Goal: Task Accomplishment & Management: Complete application form

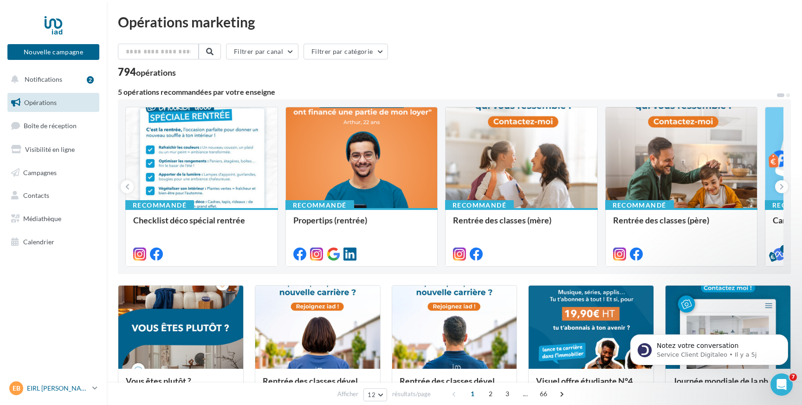
click at [93, 387] on icon at bounding box center [94, 388] width 5 height 8
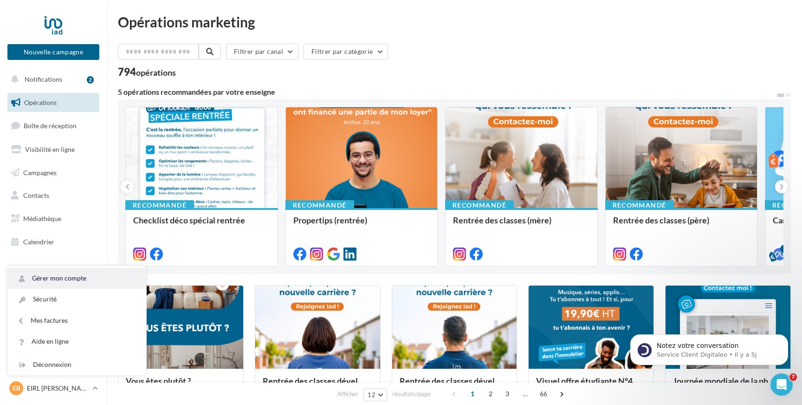
click at [55, 278] on link "Gérer mon compte" at bounding box center [77, 278] width 138 height 21
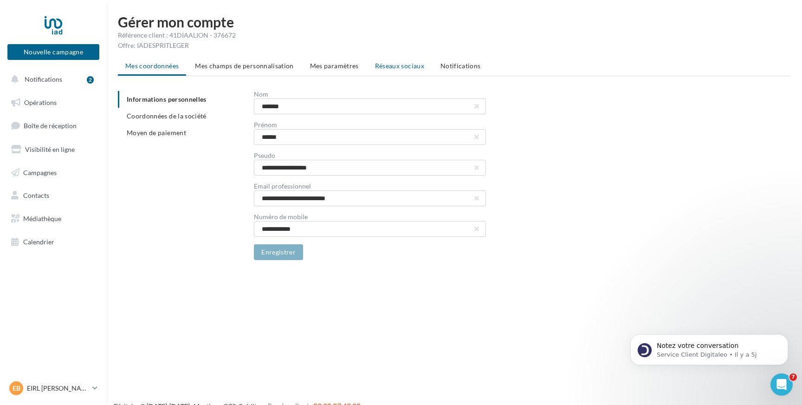
click at [384, 67] on span "Réseaux sociaux" at bounding box center [399, 66] width 49 height 8
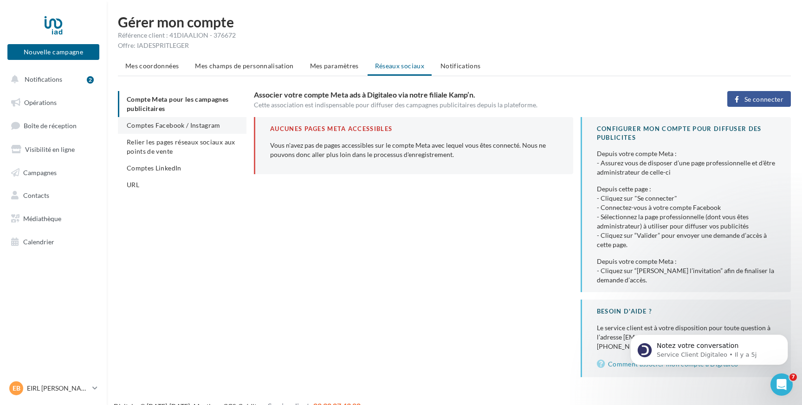
click at [178, 125] on span "Comptes Facebook / Instagram" at bounding box center [174, 125] width 94 height 8
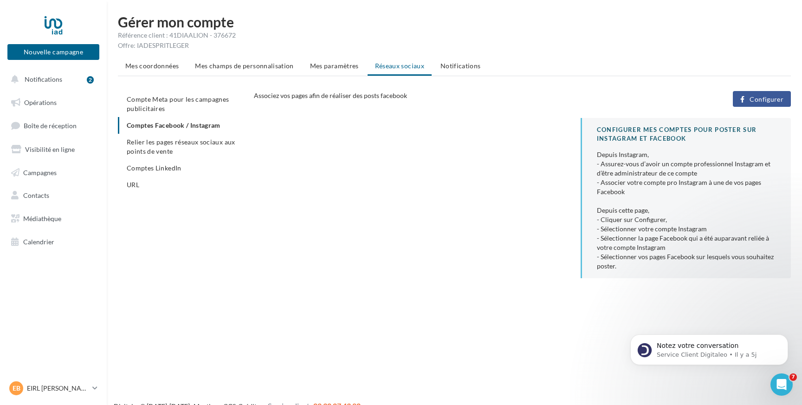
click at [763, 101] on span "Configurer" at bounding box center [766, 99] width 34 height 7
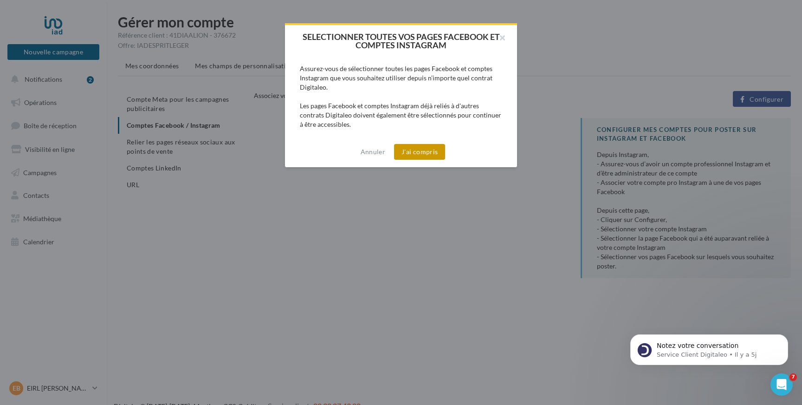
click at [422, 152] on button "J'ai compris" at bounding box center [419, 152] width 51 height 16
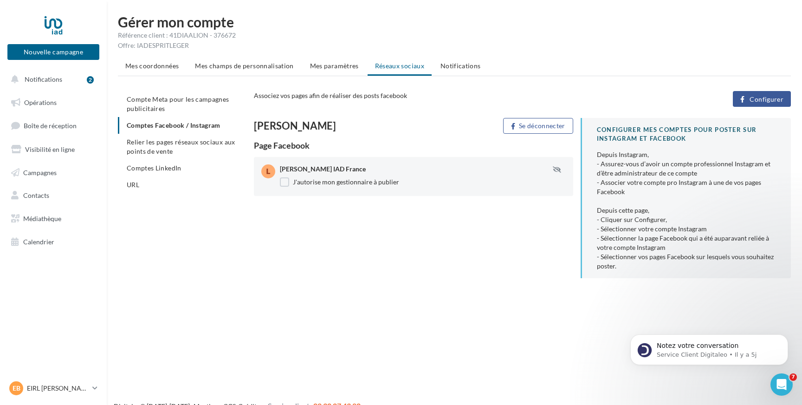
click at [752, 97] on span "Configurer" at bounding box center [766, 99] width 34 height 7
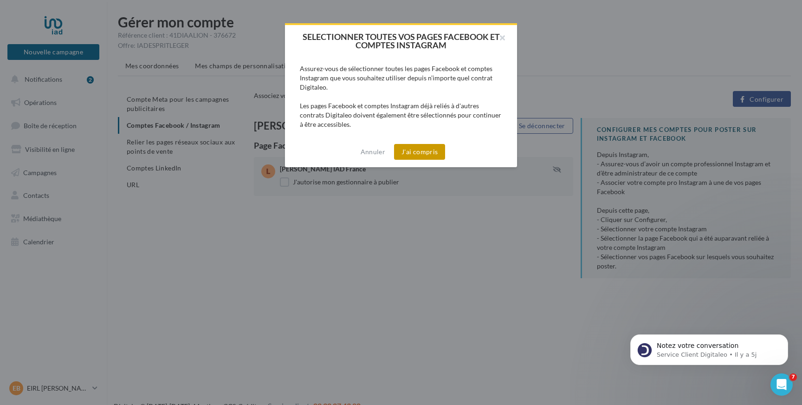
click at [433, 153] on button "J'ai compris" at bounding box center [419, 152] width 51 height 16
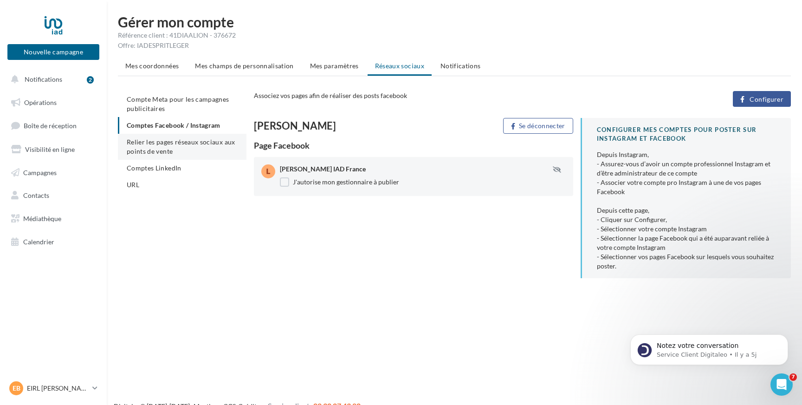
click at [163, 147] on span "Relier les pages réseaux sociaux aux points de vente" at bounding box center [181, 146] width 109 height 17
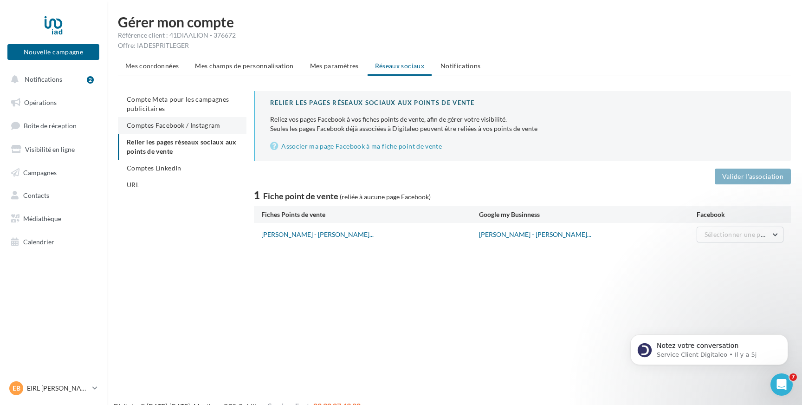
click at [158, 125] on span "Comptes Facebook / Instagram" at bounding box center [174, 125] width 94 height 8
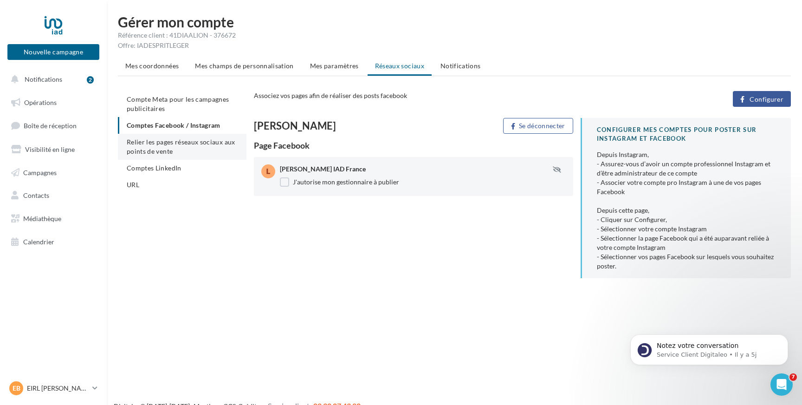
click at [157, 142] on span "Relier les pages réseaux sociaux aux points de vente" at bounding box center [181, 146] width 109 height 17
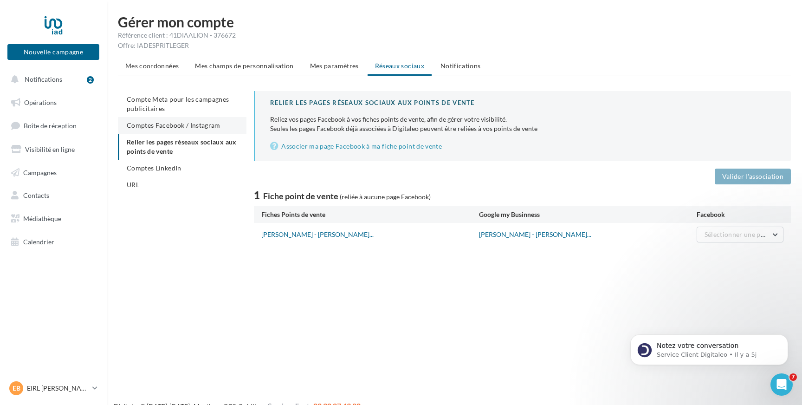
click at [159, 124] on span "Comptes Facebook / Instagram" at bounding box center [174, 125] width 94 height 8
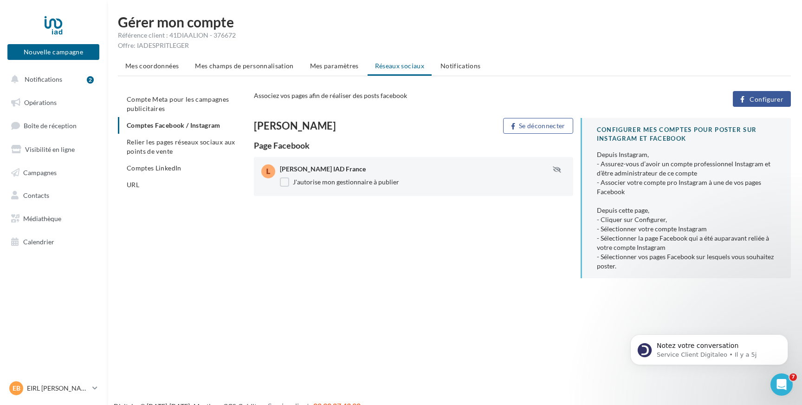
click at [762, 98] on span "Configurer" at bounding box center [766, 99] width 34 height 7
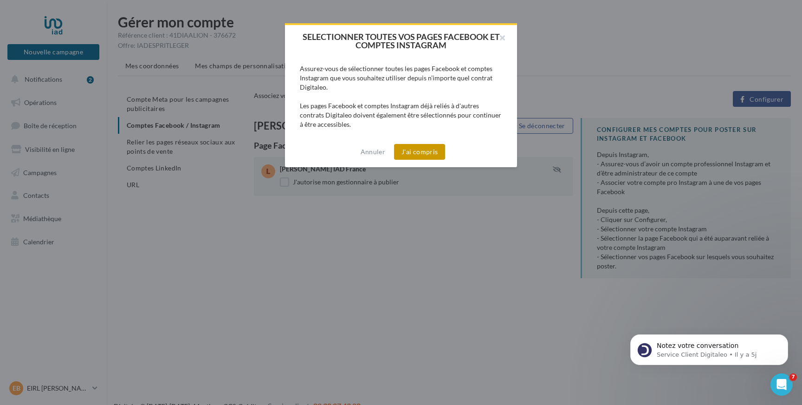
click at [416, 150] on button "J'ai compris" at bounding box center [419, 152] width 51 height 16
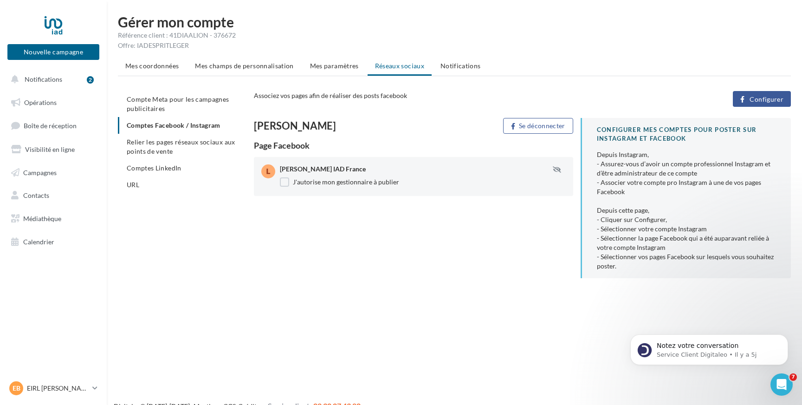
click at [758, 98] on span "Configurer" at bounding box center [766, 99] width 34 height 7
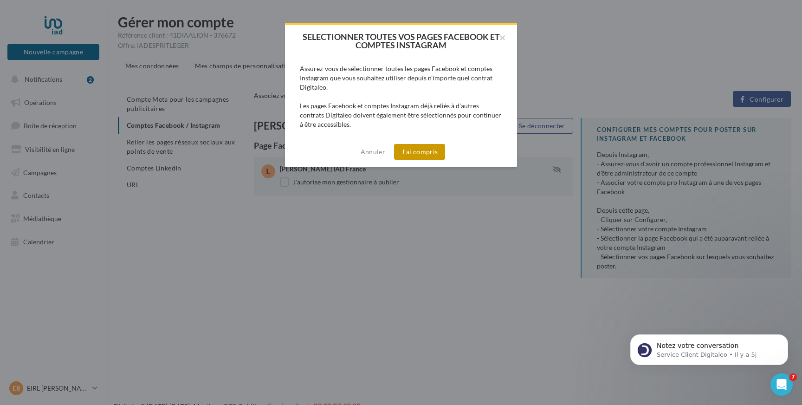
click at [423, 152] on button "J'ai compris" at bounding box center [419, 152] width 51 height 16
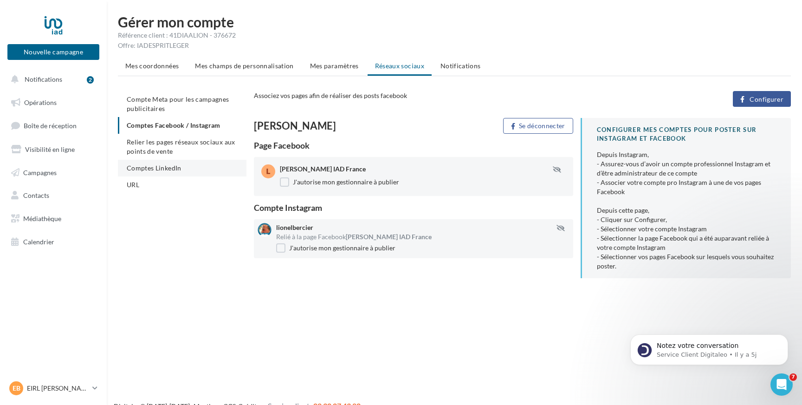
click at [175, 168] on span "Comptes LinkedIn" at bounding box center [154, 168] width 55 height 8
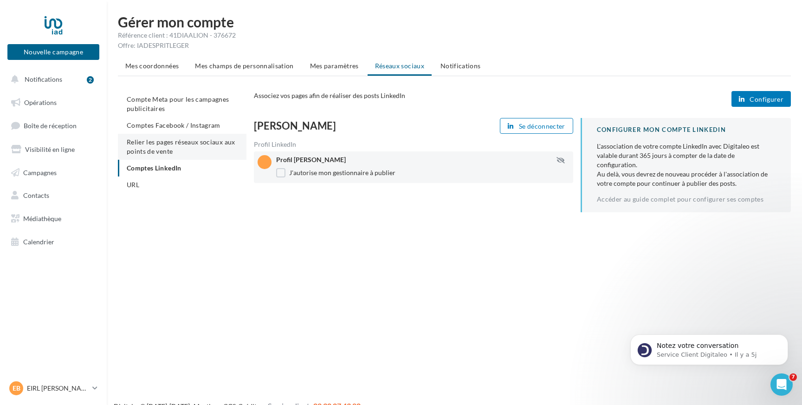
click at [161, 144] on span "Relier les pages réseaux sociaux aux points de vente" at bounding box center [181, 146] width 109 height 17
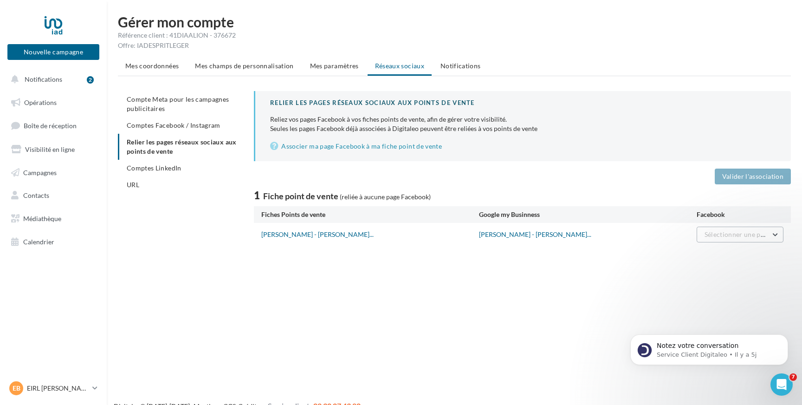
click at [738, 234] on span "Sélectionner une page" at bounding box center [737, 234] width 66 height 8
click at [725, 257] on span "[PERSON_NAME] IAD France" at bounding box center [702, 258] width 86 height 8
click at [736, 175] on button "Valider l'association" at bounding box center [753, 176] width 76 height 16
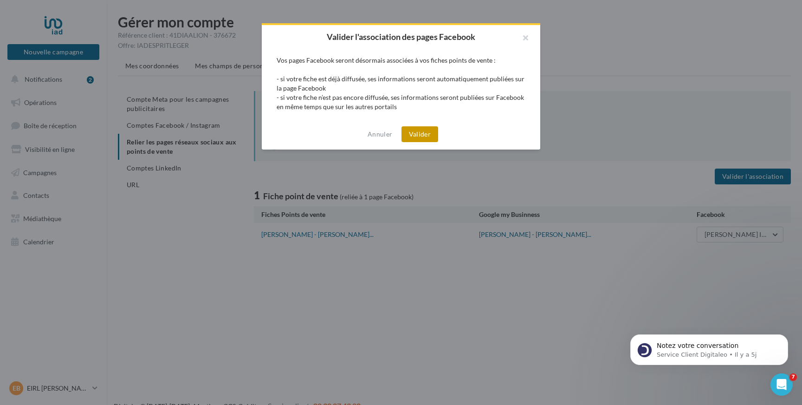
click at [423, 130] on button "Valider" at bounding box center [419, 134] width 37 height 16
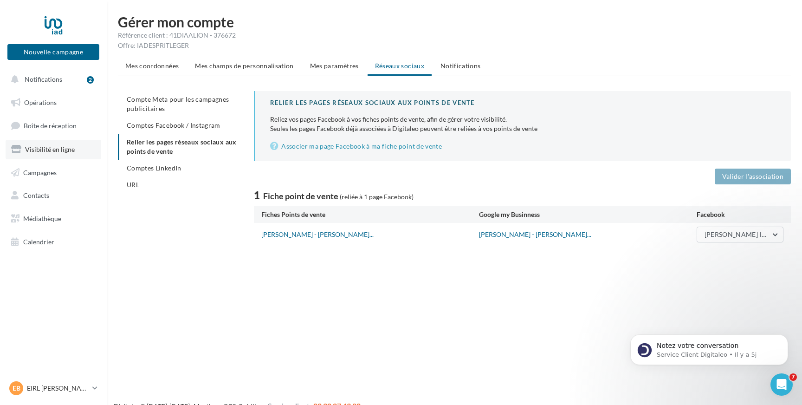
click at [41, 148] on span "Visibilité en ligne" at bounding box center [50, 149] width 50 height 8
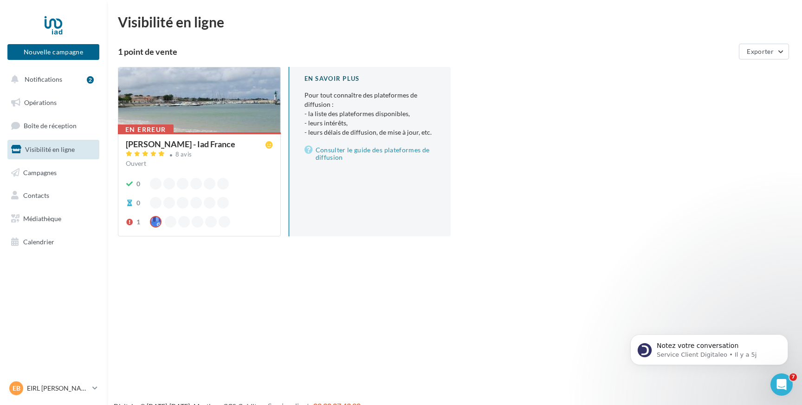
scroll to position [15, 0]
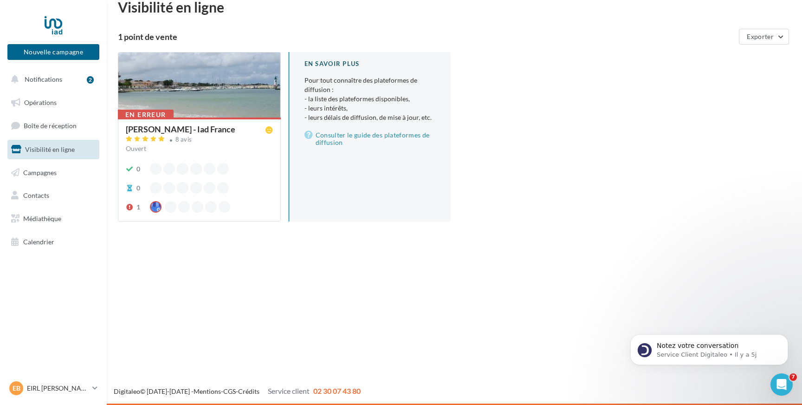
click at [212, 102] on div at bounding box center [199, 85] width 162 height 66
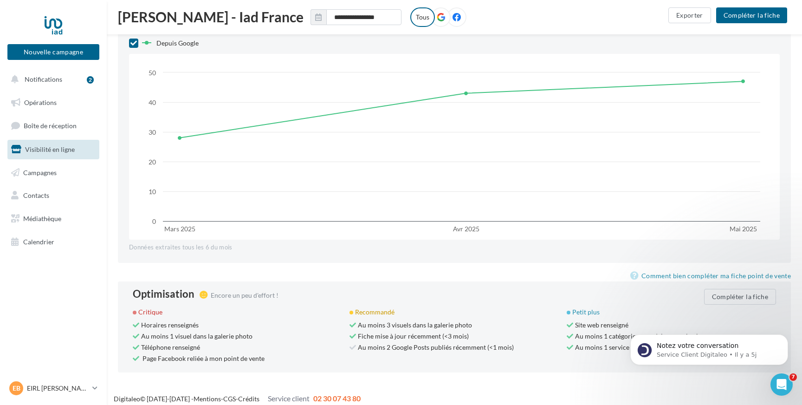
scroll to position [811, 0]
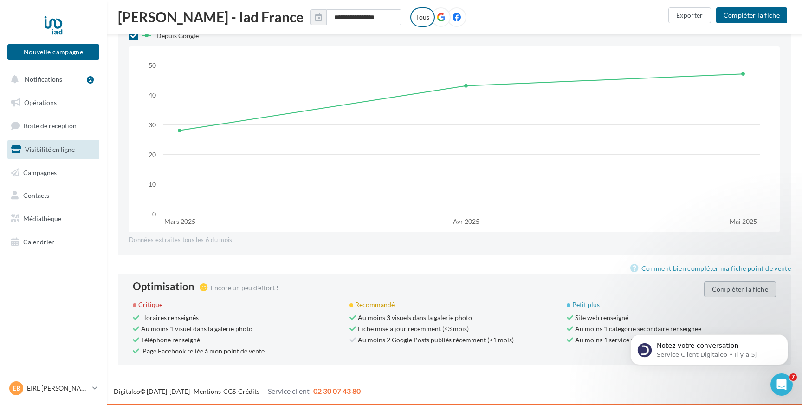
click at [724, 289] on button "Compléter la fiche" at bounding box center [740, 289] width 72 height 16
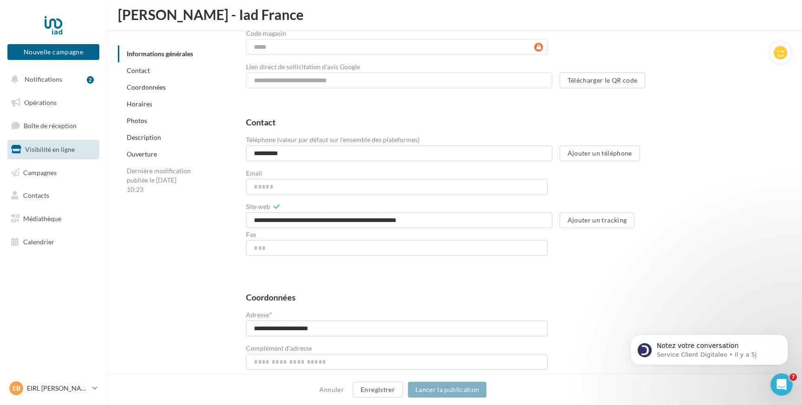
scroll to position [342, 0]
click at [310, 184] on input "Email" at bounding box center [397, 185] width 302 height 16
type input "**********"
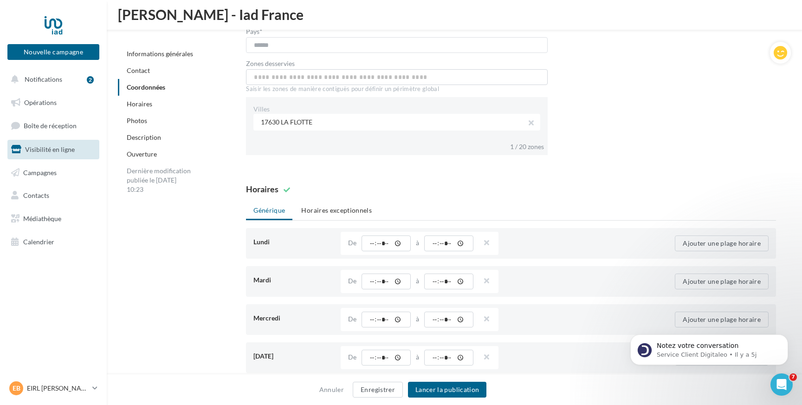
scroll to position [729, 0]
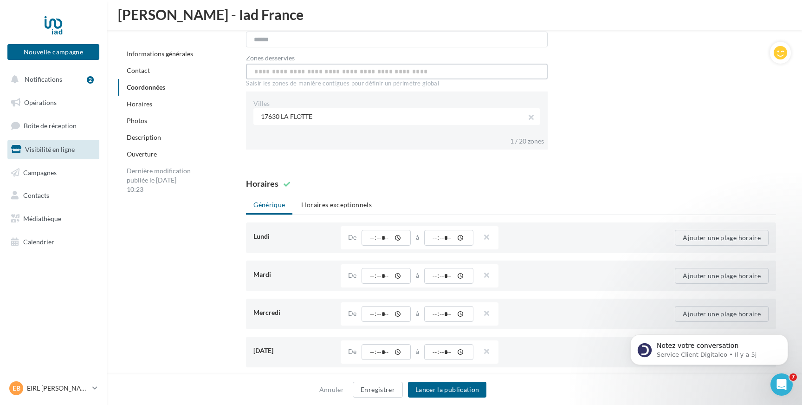
click at [324, 71] on input "text" at bounding box center [397, 72] width 302 height 16
click at [329, 72] on input "*****" at bounding box center [397, 72] width 302 height 16
click at [278, 70] on input "*****" at bounding box center [397, 72] width 302 height 16
type input "*"
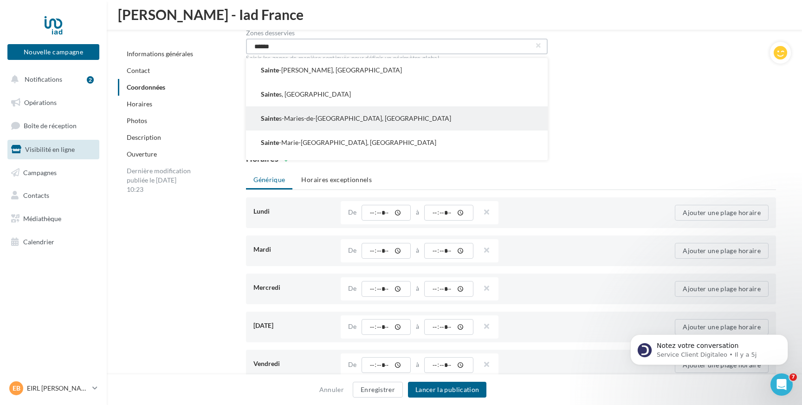
scroll to position [748, 0]
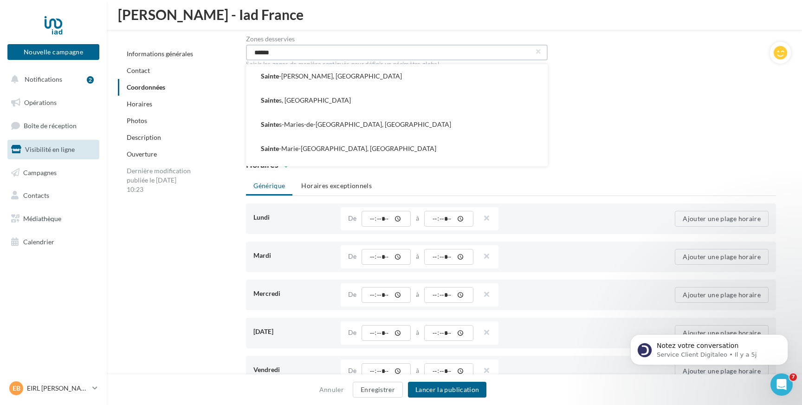
click at [290, 53] on input "******" at bounding box center [397, 53] width 302 height 16
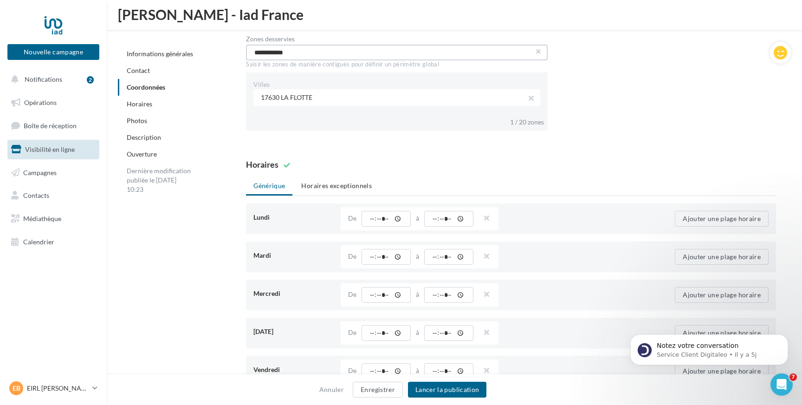
type input "**********"
click at [539, 52] on button "button" at bounding box center [538, 52] width 4 height 4
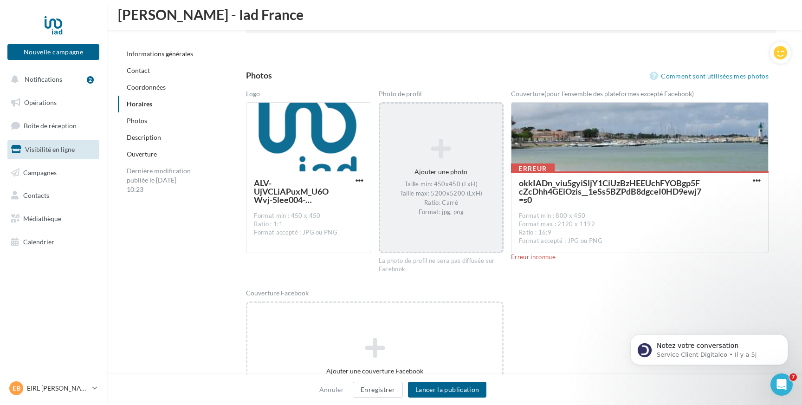
scroll to position [1195, 0]
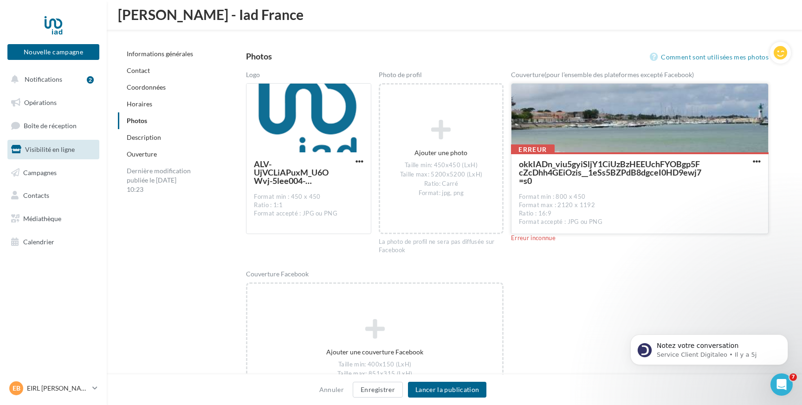
click at [642, 133] on div at bounding box center [639, 119] width 257 height 70
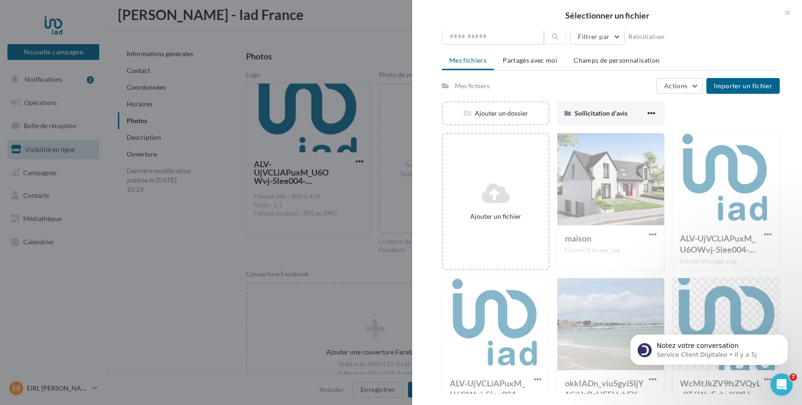
scroll to position [62, 0]
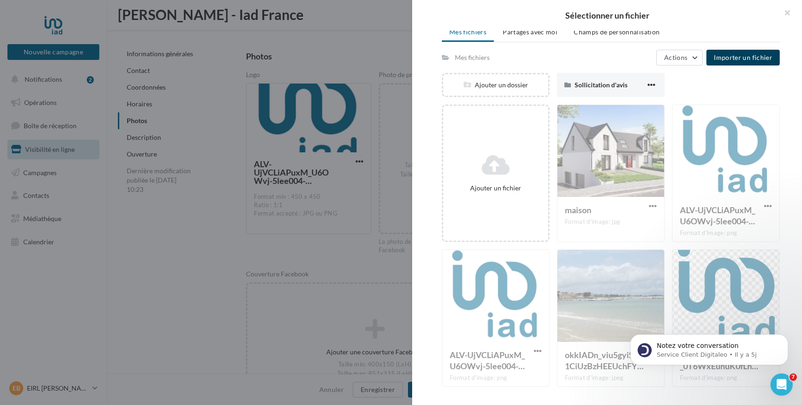
click at [741, 56] on span "Importer un fichier" at bounding box center [743, 57] width 58 height 8
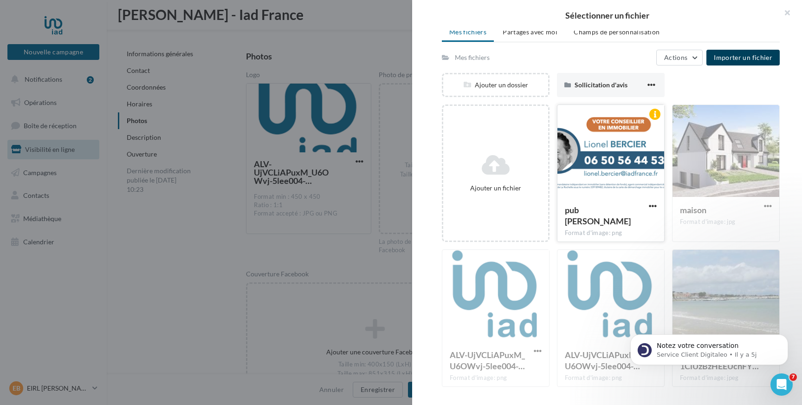
click at [609, 142] on div at bounding box center [610, 151] width 107 height 93
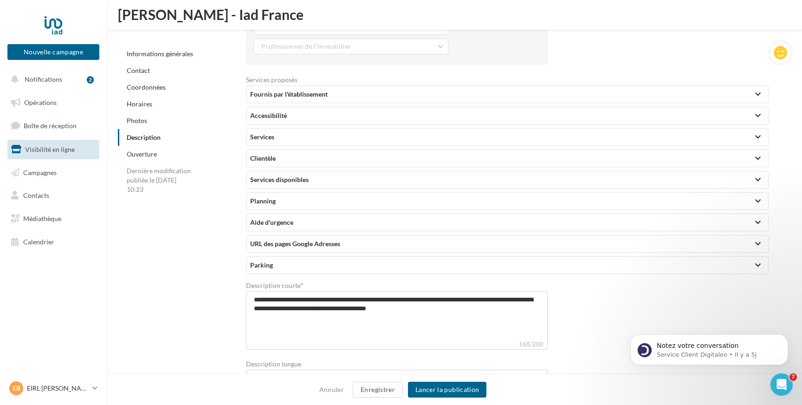
scroll to position [1963, 0]
click at [498, 238] on div "URL des pages Google Adresses" at bounding box center [507, 242] width 514 height 9
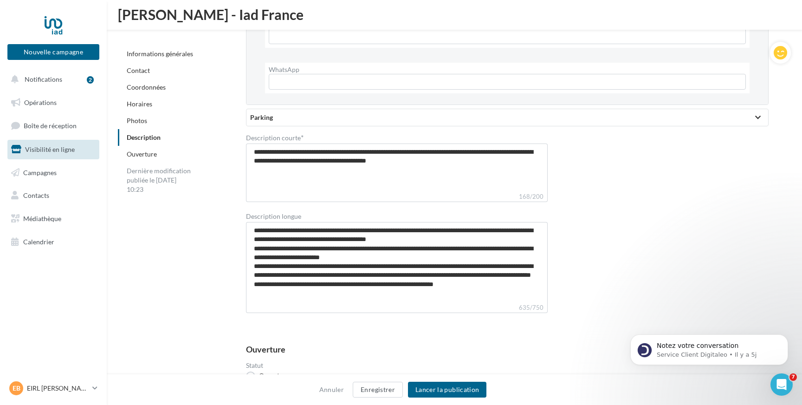
scroll to position [2574, 0]
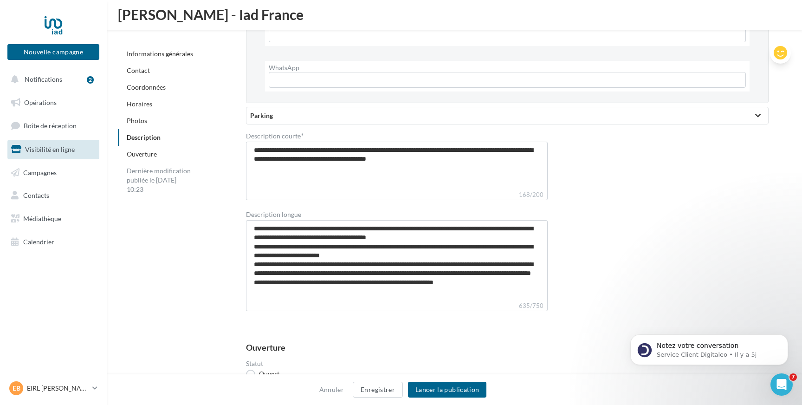
click at [781, 52] on icon at bounding box center [780, 53] width 13 height 14
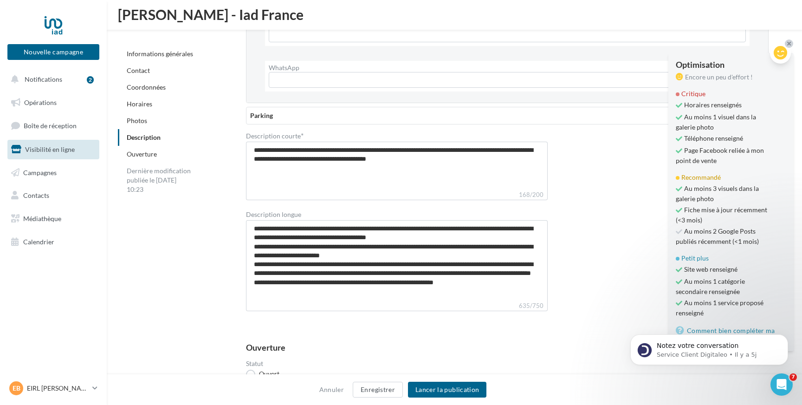
click at [781, 52] on icon at bounding box center [780, 53] width 13 height 14
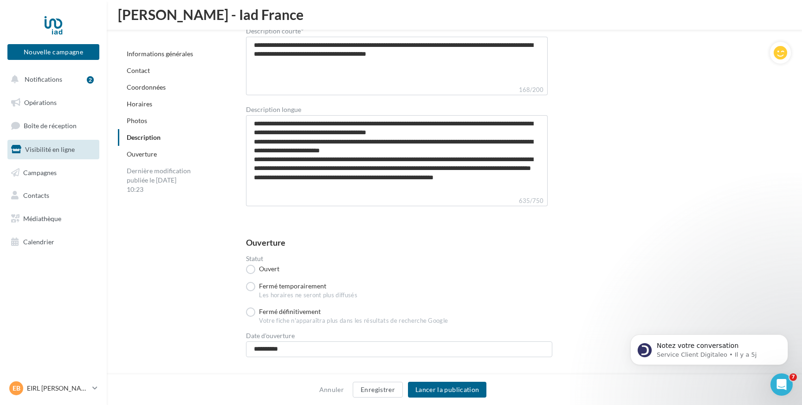
scroll to position [2690, 0]
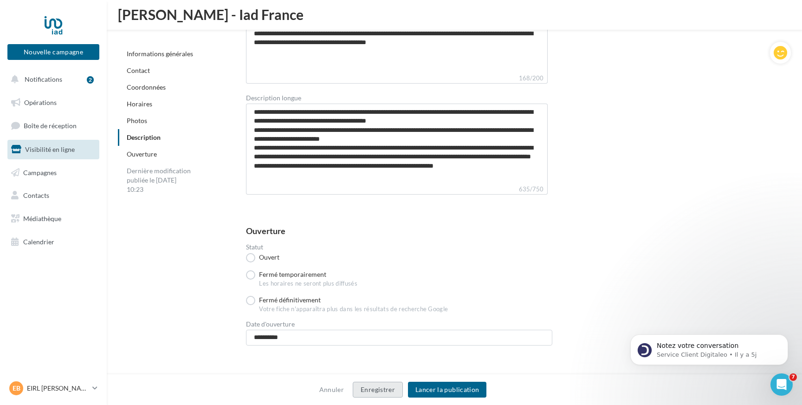
click at [374, 389] on button "Enregistrer" at bounding box center [378, 389] width 50 height 16
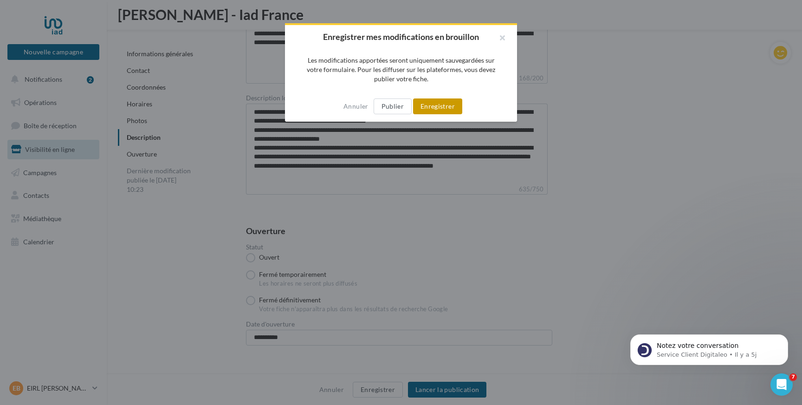
click at [434, 105] on button "Enregistrer" at bounding box center [437, 106] width 49 height 16
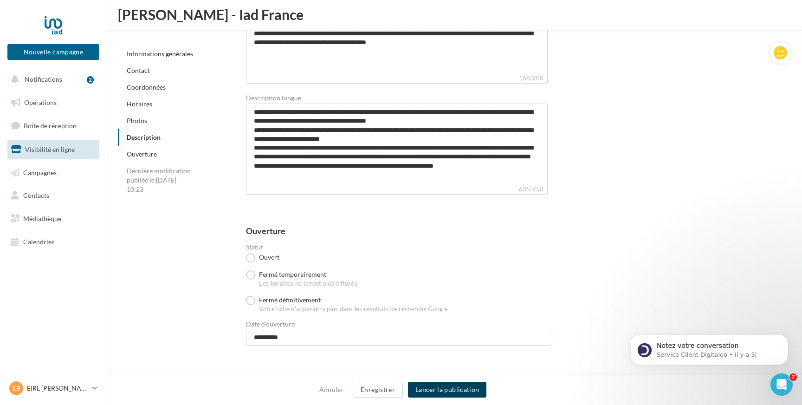
click at [437, 389] on button "Lancer la publication" at bounding box center [447, 389] width 78 height 16
